Goal: Transaction & Acquisition: Purchase product/service

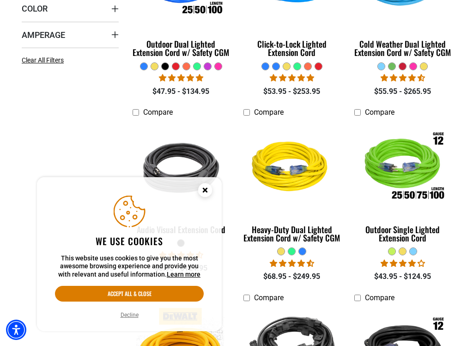
scroll to position [312, 0]
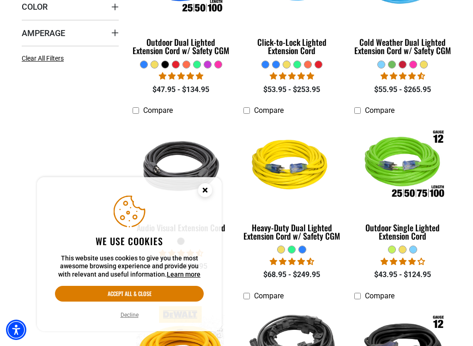
click at [417, 176] on img at bounding box center [403, 166] width 100 height 90
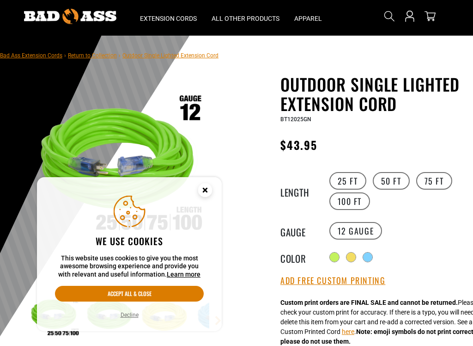
scroll to position [25, 0]
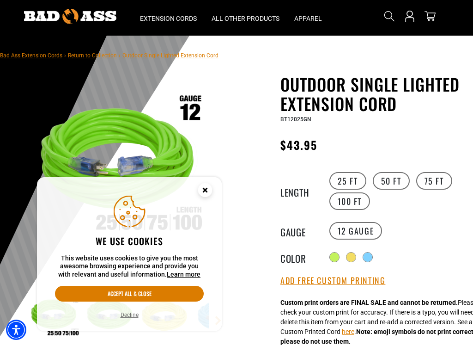
click at [372, 258] on div at bounding box center [367, 256] width 9 height 9
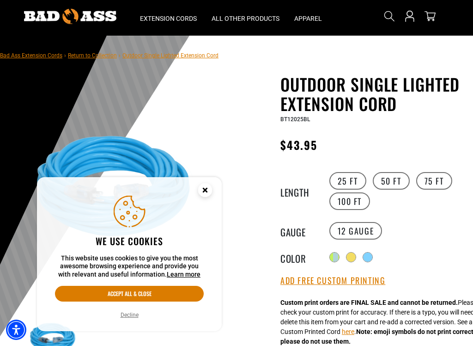
click at [422, 254] on div "Radio button Radio button Radio button" at bounding box center [397, 257] width 140 height 15
click at [404, 254] on div "Radio button Radio button Radio button" at bounding box center [397, 257] width 140 height 15
click at [339, 259] on div at bounding box center [334, 256] width 9 height 9
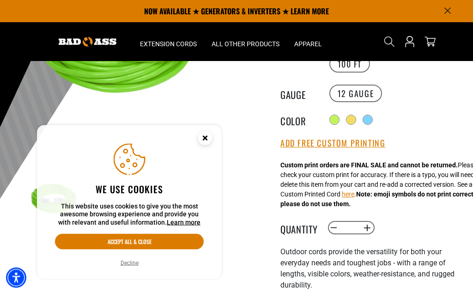
scroll to position [162, 0]
click at [357, 146] on button "Add Free Custom Printing" at bounding box center [332, 144] width 105 height 10
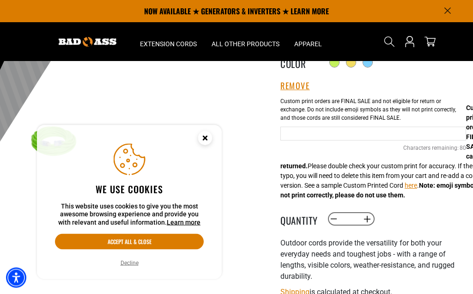
scroll to position [214, 0]
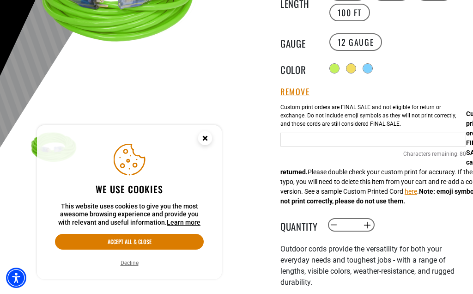
click at [375, 143] on input "text" at bounding box center [373, 140] width 186 height 14
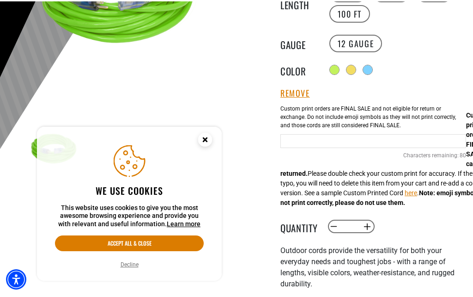
scroll to position [213, 0]
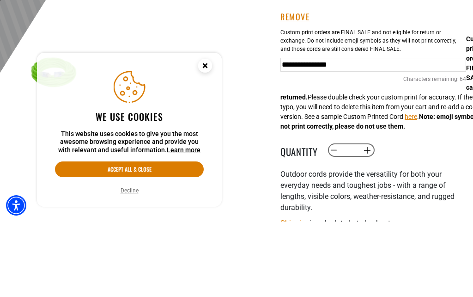
type input "**********"
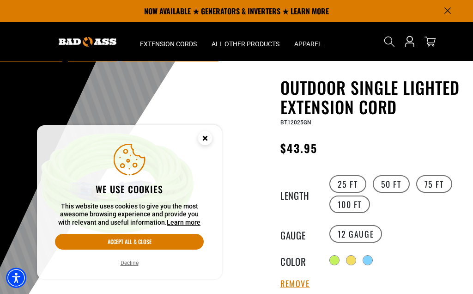
scroll to position [0, 0]
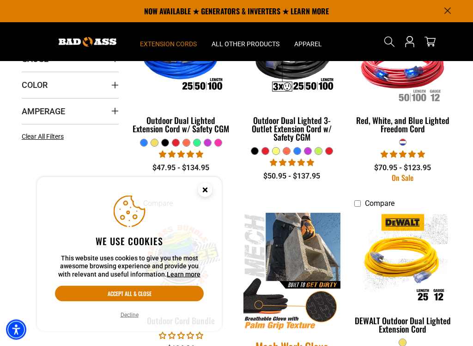
scroll to position [234, 0]
click at [202, 125] on div "Outdoor Dual Lighted Extension Cord w/ Safety CGM" at bounding box center [181, 124] width 97 height 17
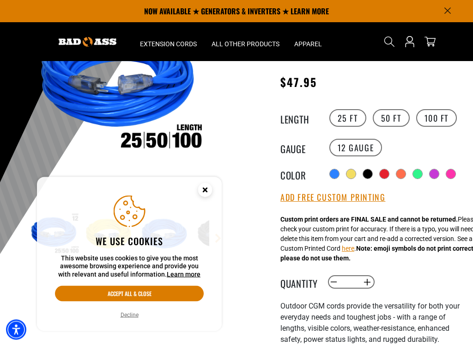
scroll to position [108, 0]
click at [389, 175] on div at bounding box center [384, 173] width 9 height 9
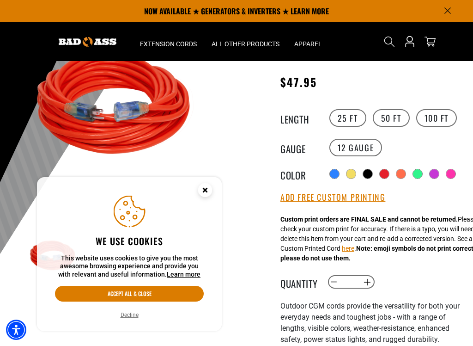
click at [422, 176] on div at bounding box center [417, 173] width 9 height 9
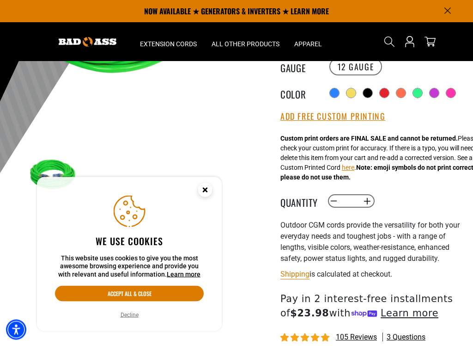
scroll to position [171, 0]
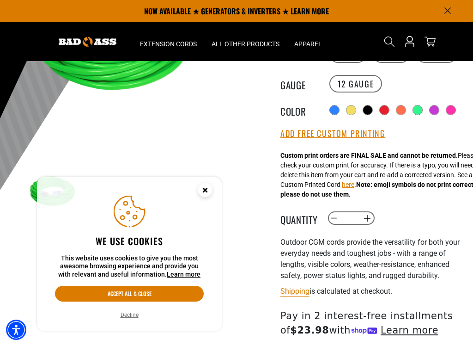
click at [371, 134] on button "Add Free Custom Printing" at bounding box center [332, 133] width 105 height 10
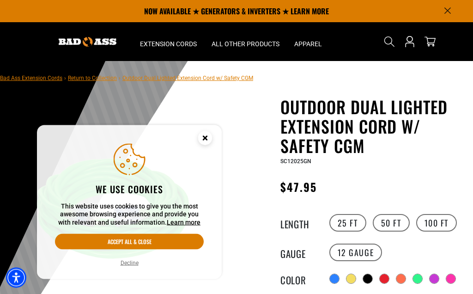
scroll to position [0, 0]
